Goal: Navigation & Orientation: Find specific page/section

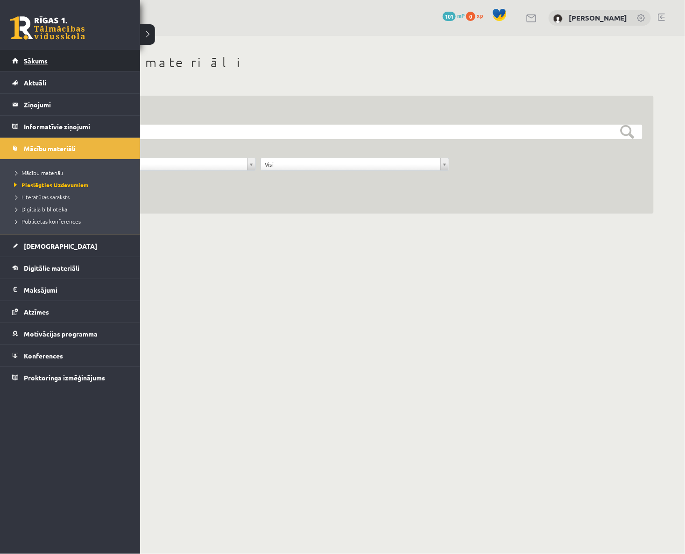
click at [15, 68] on link "Sākums" at bounding box center [70, 60] width 116 height 21
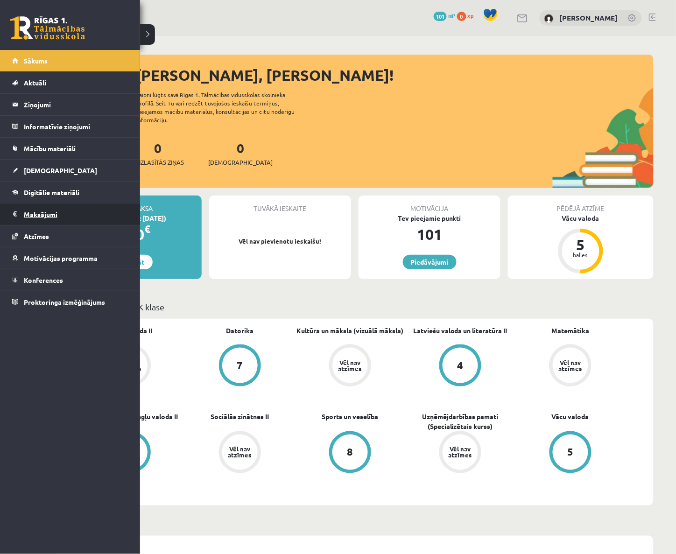
click at [34, 218] on legend "Maksājumi 0" at bounding box center [76, 214] width 105 height 21
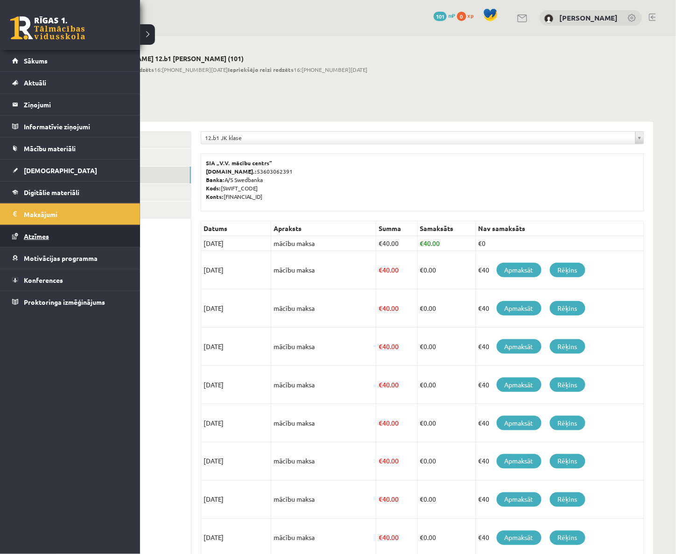
click at [47, 239] on span "Atzīmes" at bounding box center [36, 236] width 25 height 8
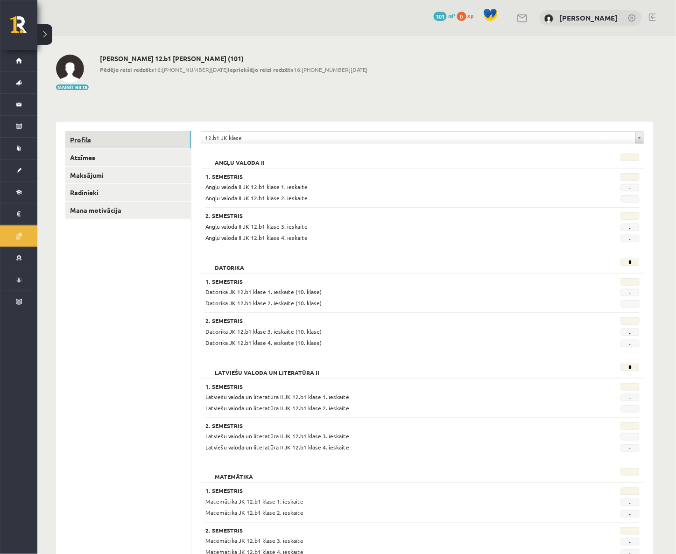
click at [91, 138] on link "Profils" at bounding box center [128, 139] width 126 height 17
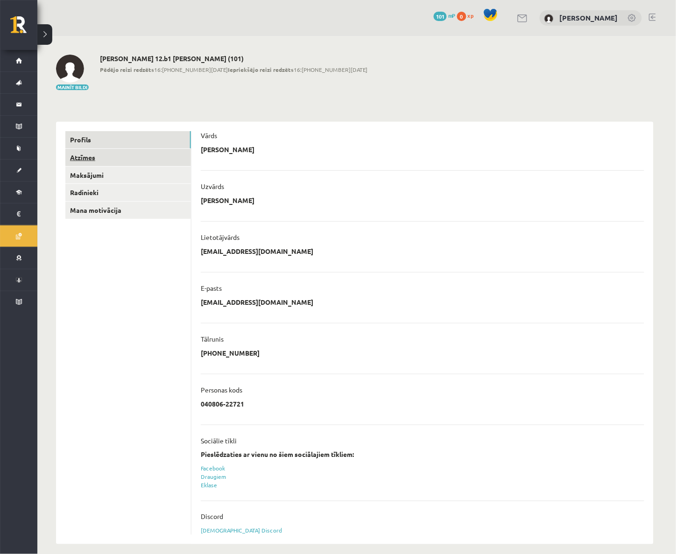
click at [136, 166] on link "Atzīmes" at bounding box center [128, 157] width 126 height 17
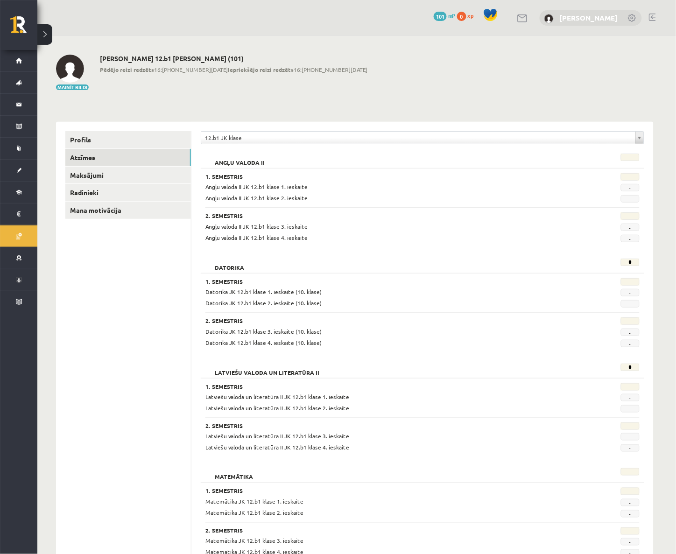
click at [570, 20] on link "[PERSON_NAME]" at bounding box center [589, 17] width 58 height 9
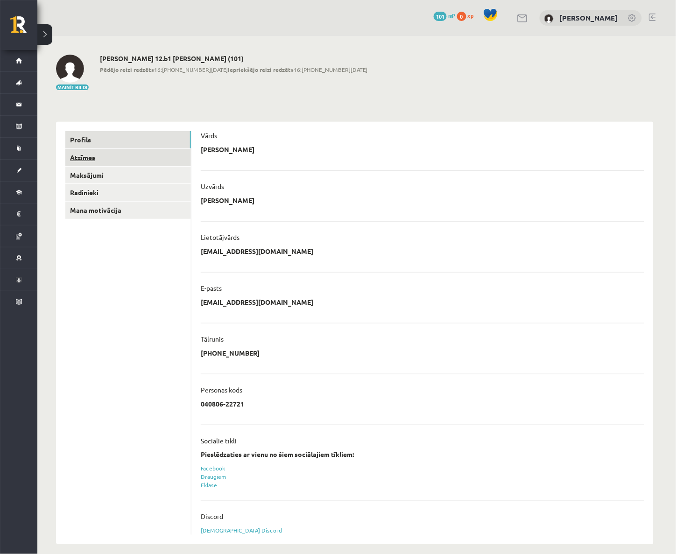
click at [112, 162] on link "Atzīmes" at bounding box center [128, 157] width 126 height 17
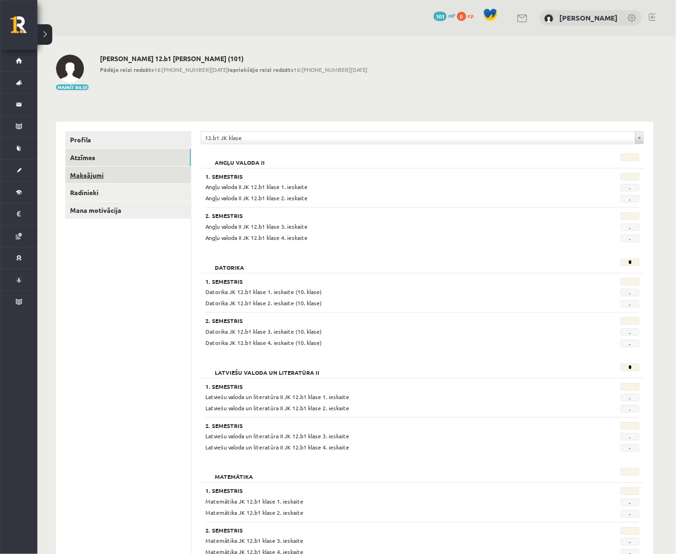
click at [104, 180] on link "Maksājumi" at bounding box center [128, 175] width 126 height 17
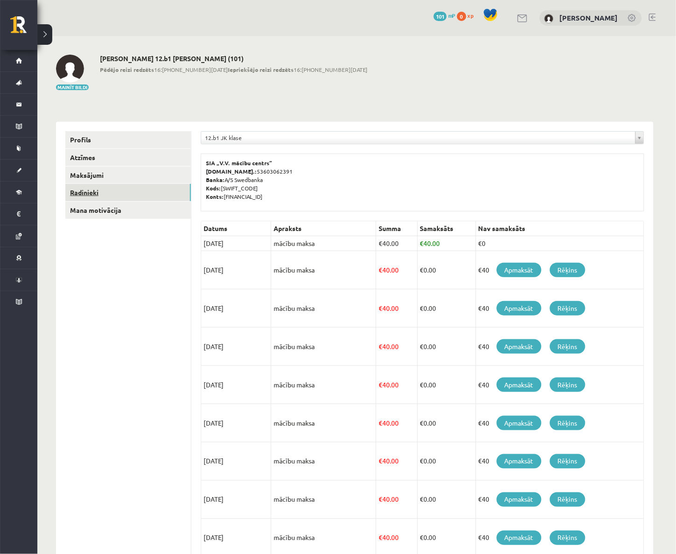
click at [101, 191] on link "Radinieki" at bounding box center [128, 192] width 126 height 17
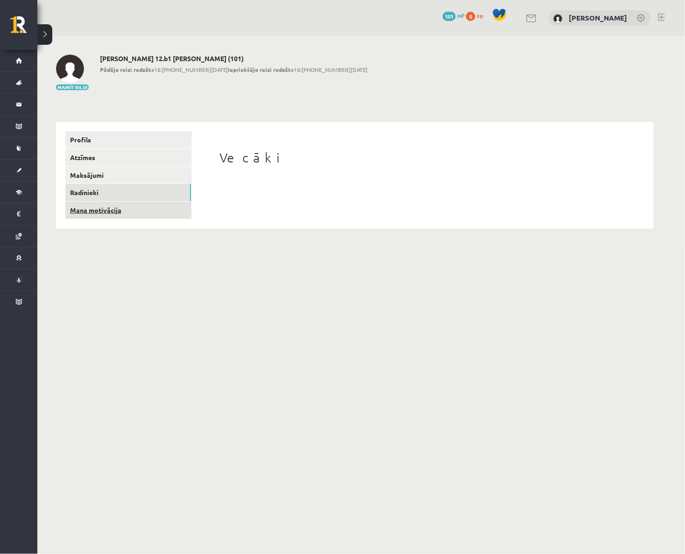
click at [95, 208] on link "Mana motivācija" at bounding box center [128, 210] width 126 height 17
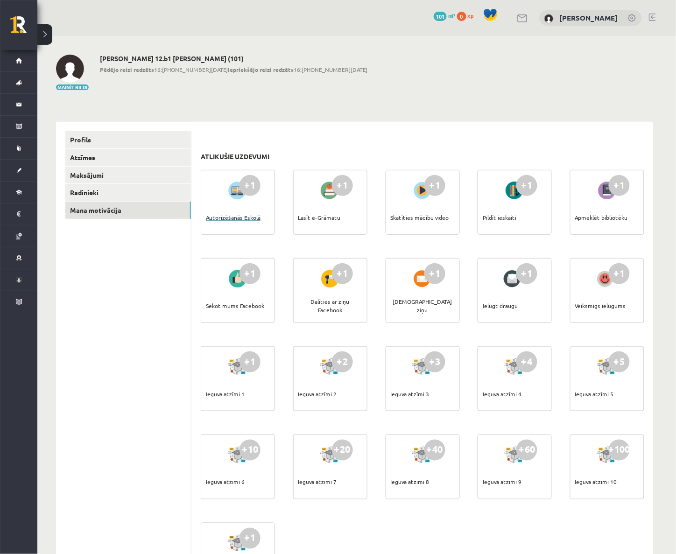
click at [240, 199] on div at bounding box center [238, 190] width 27 height 21
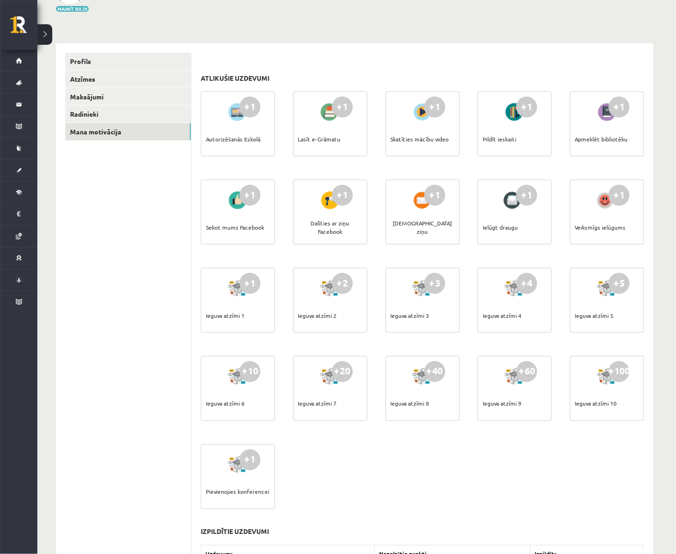
scroll to position [58, 0]
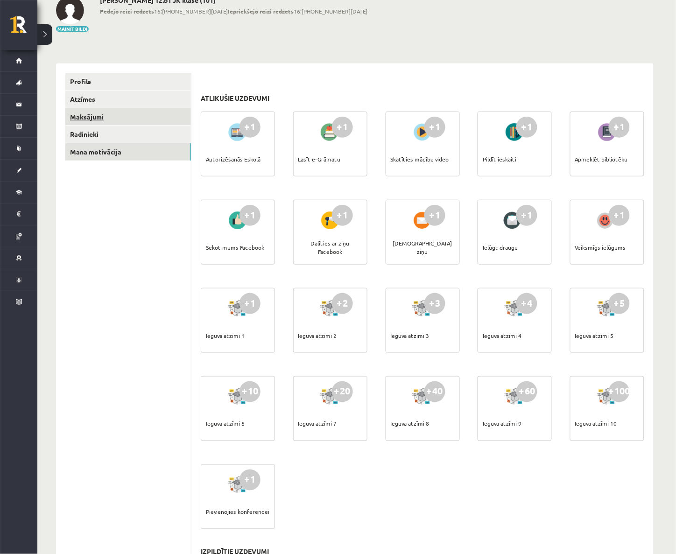
click at [78, 115] on link "Maksājumi" at bounding box center [128, 116] width 126 height 17
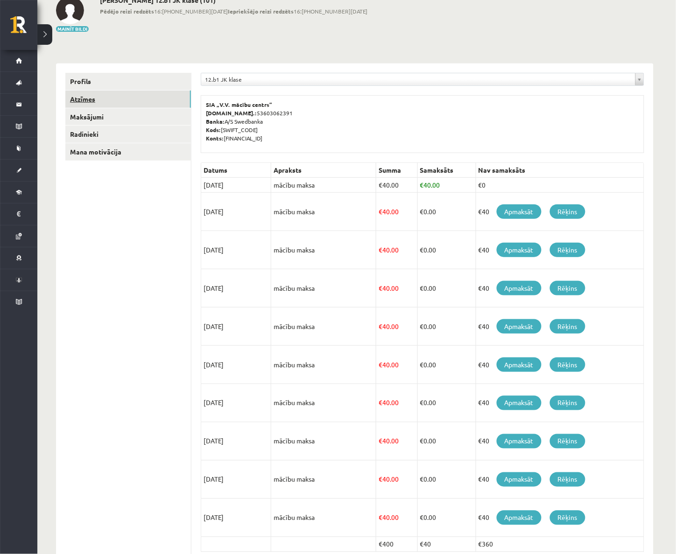
click at [80, 97] on link "Atzīmes" at bounding box center [128, 99] width 126 height 17
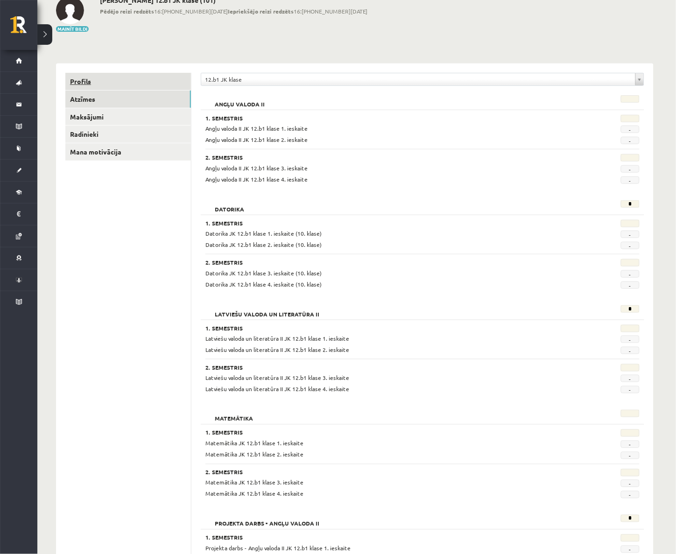
click at [84, 86] on link "Profils" at bounding box center [128, 81] width 126 height 17
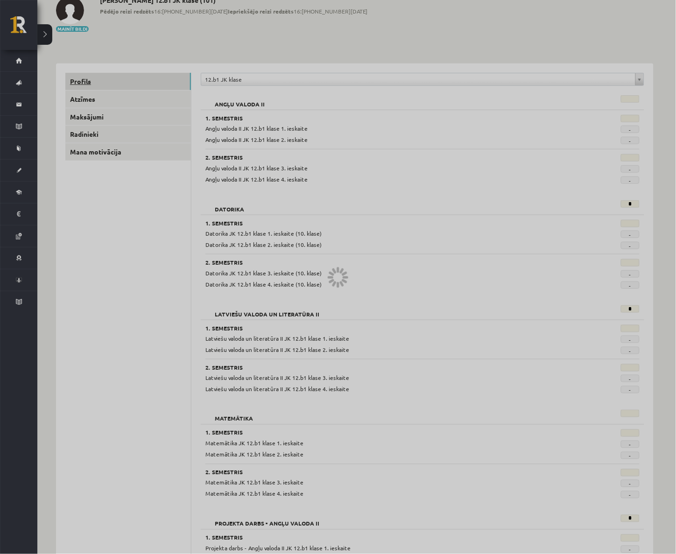
scroll to position [9, 0]
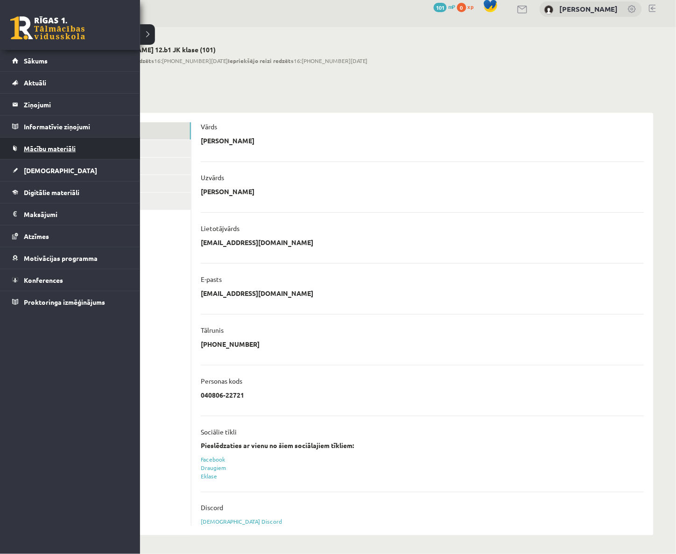
click at [45, 147] on span "Mācību materiāli" at bounding box center [50, 148] width 52 height 8
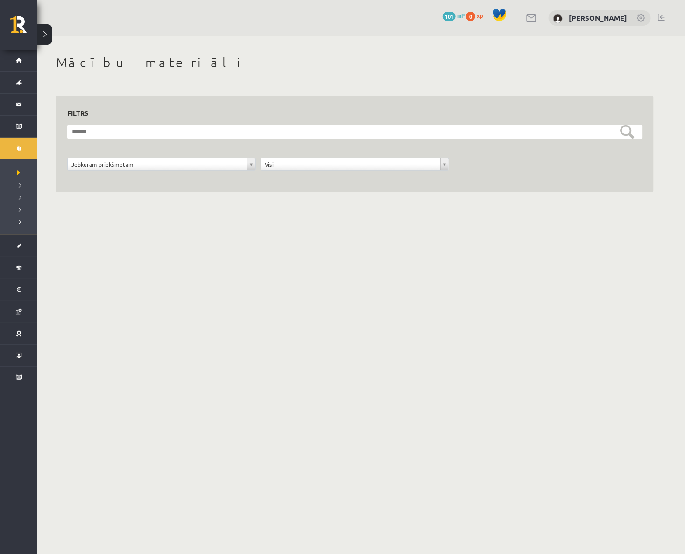
click at [139, 157] on form "**********" at bounding box center [354, 153] width 575 height 57
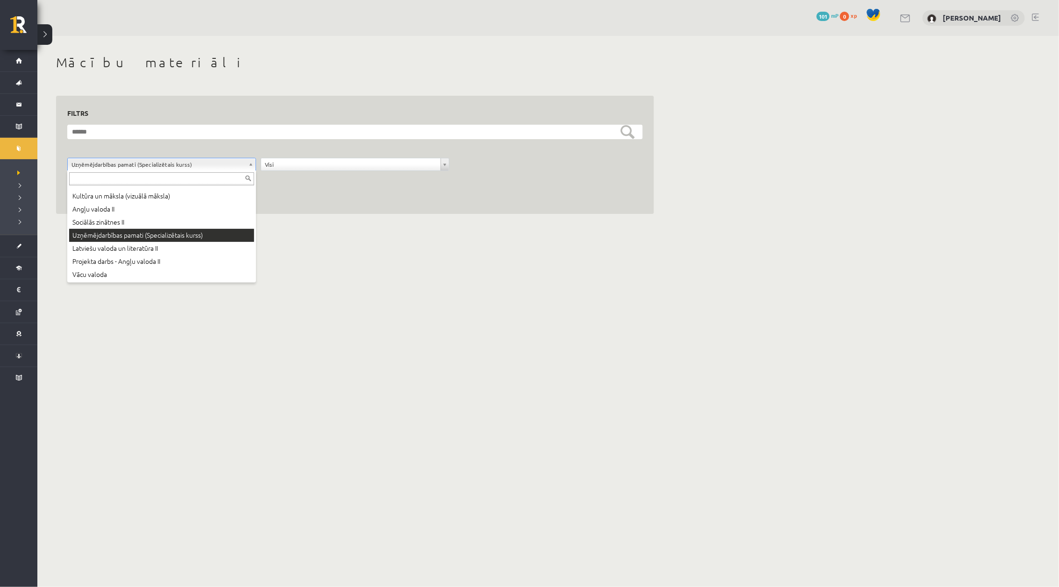
scroll to position [11, 0]
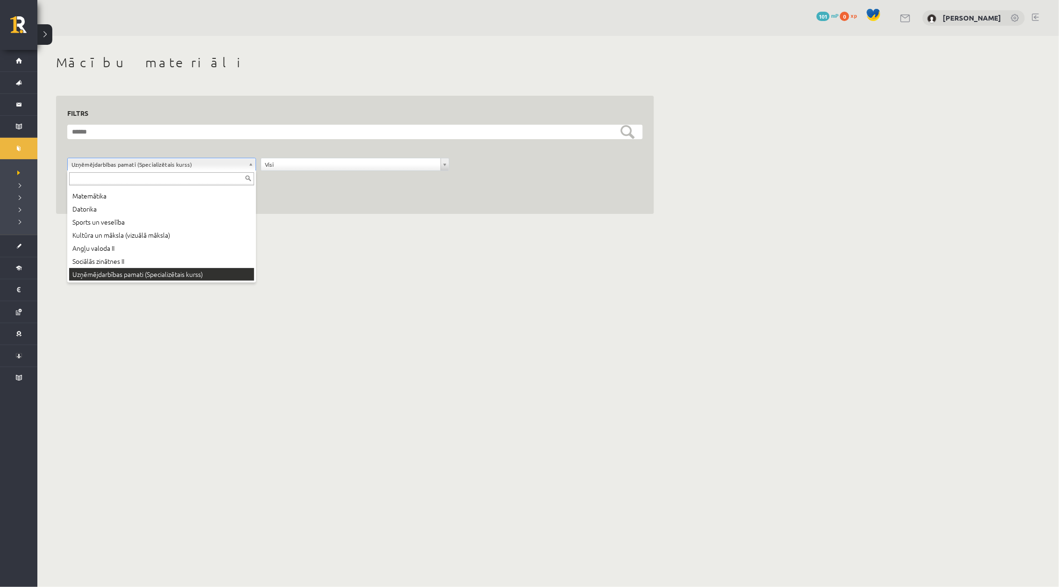
drag, startPoint x: 70, startPoint y: 164, endPoint x: 80, endPoint y: 164, distance: 9.8
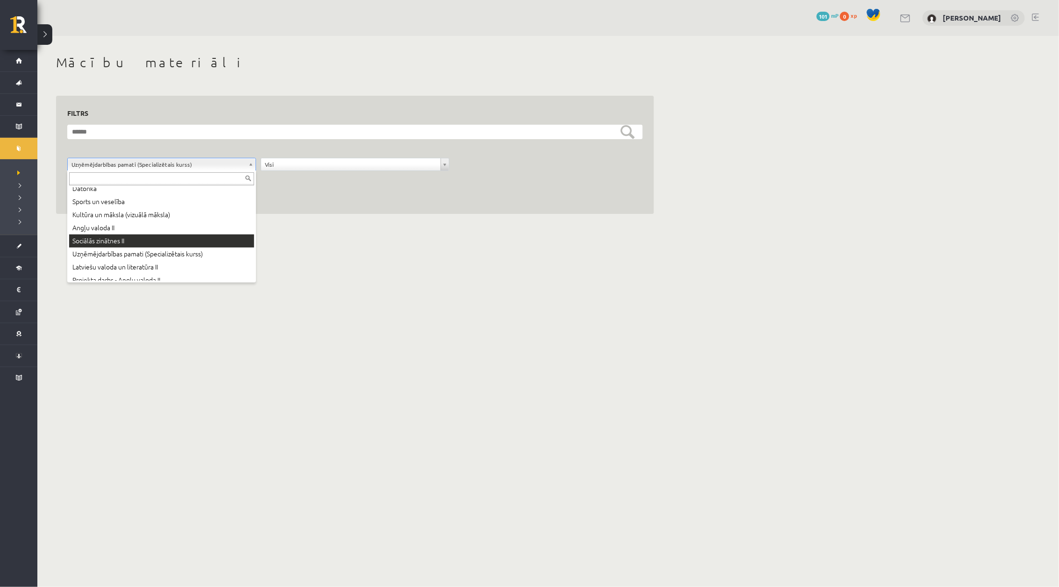
scroll to position [50, 0]
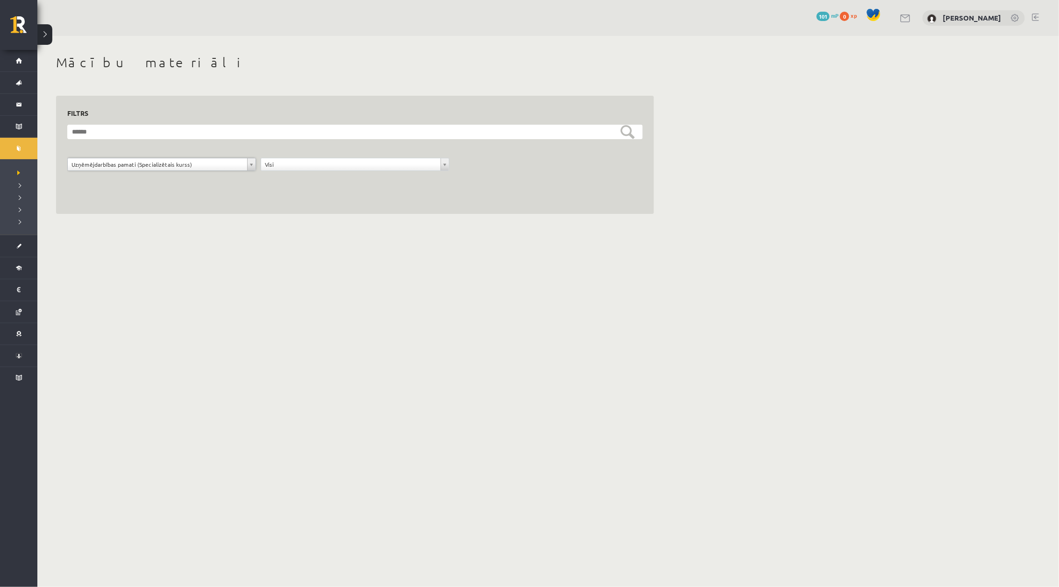
click at [676, 18] on span "101" at bounding box center [822, 16] width 13 height 9
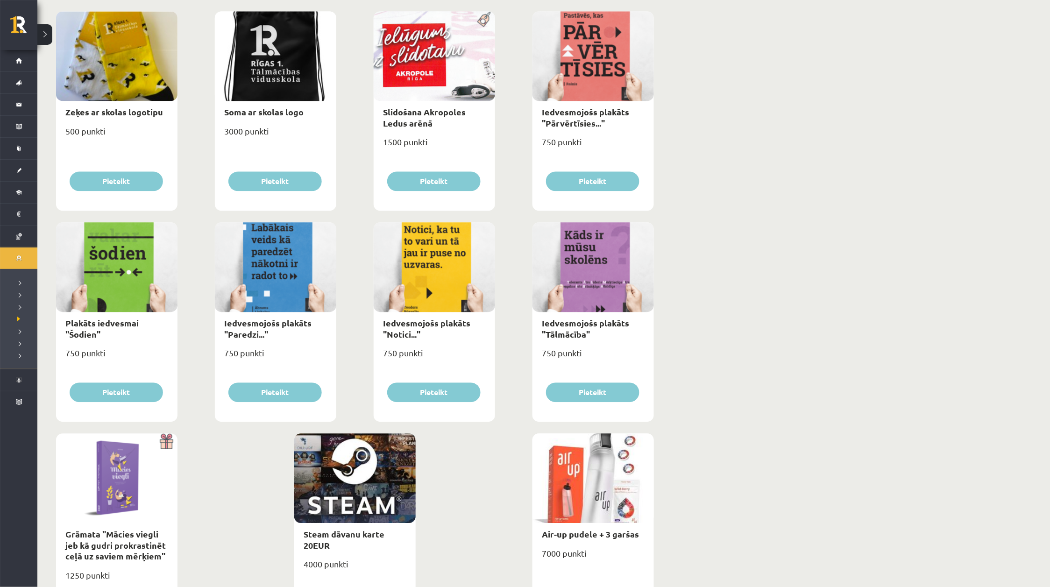
scroll to position [848, 0]
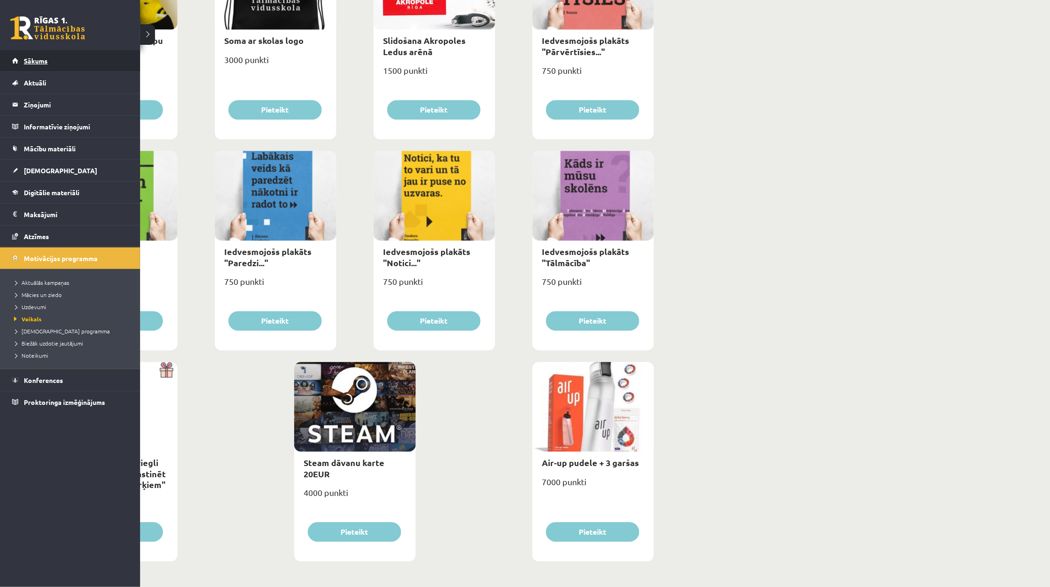
click at [15, 58] on link "Sākums" at bounding box center [70, 60] width 116 height 21
